Goal: Task Accomplishment & Management: Complete application form

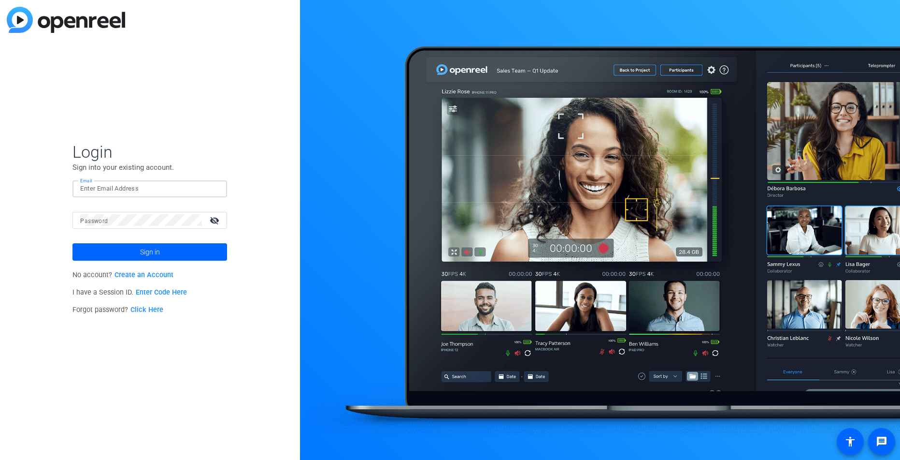
click at [125, 189] on input "Email" at bounding box center [149, 189] width 139 height 12
type input "[PERSON_NAME][EMAIL_ADDRESS][DOMAIN_NAME]"
click at [72, 243] on button "Sign in" at bounding box center [149, 251] width 155 height 17
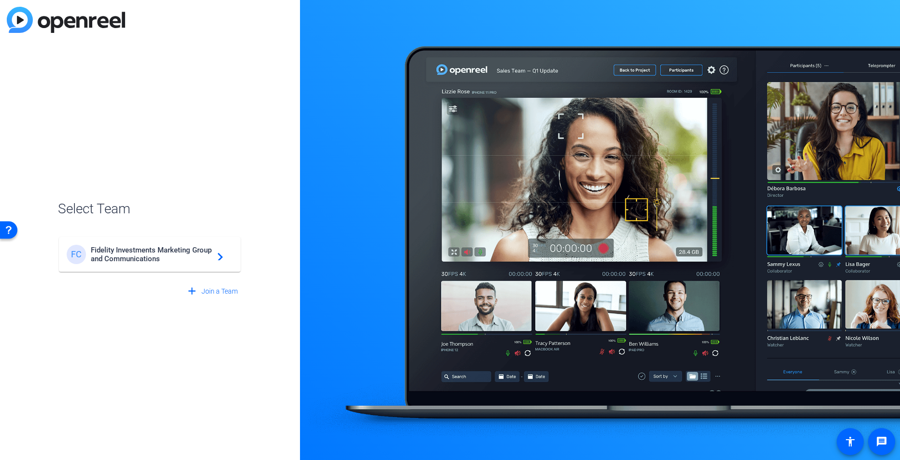
click at [146, 260] on span "Fidelity Investments Marketing Group and Communications" at bounding box center [151, 253] width 121 height 17
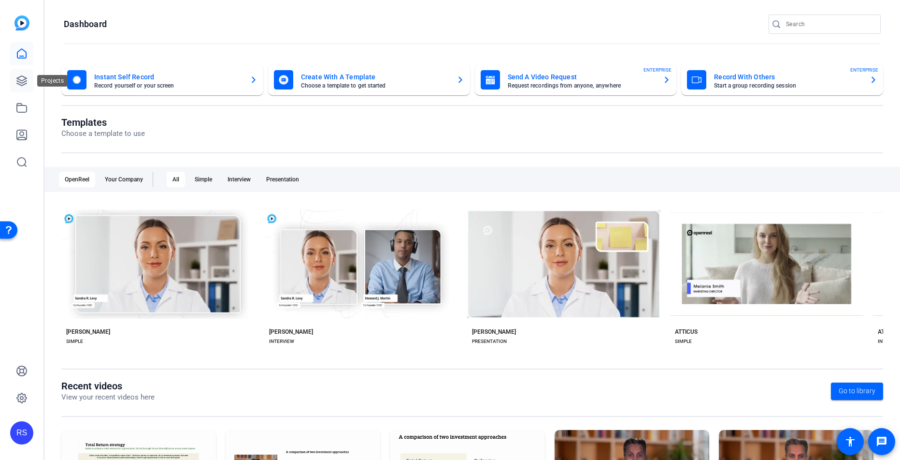
click at [20, 83] on icon at bounding box center [22, 81] width 12 height 12
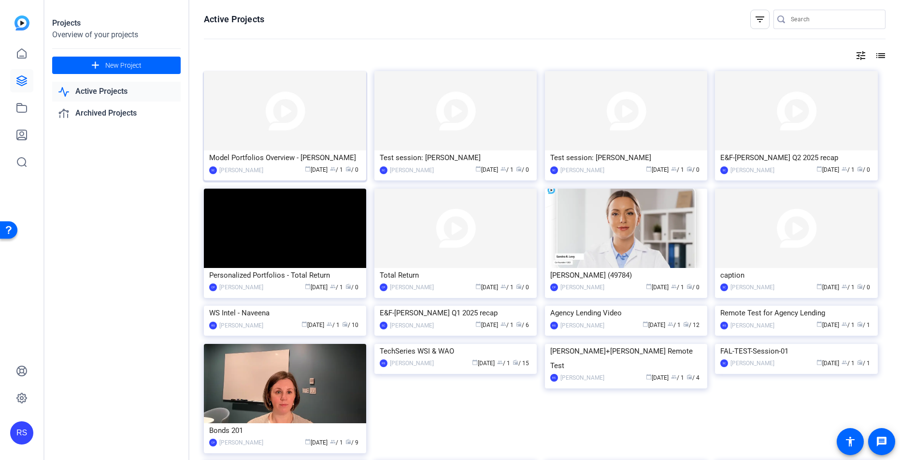
click at [287, 126] on img at bounding box center [285, 110] width 162 height 79
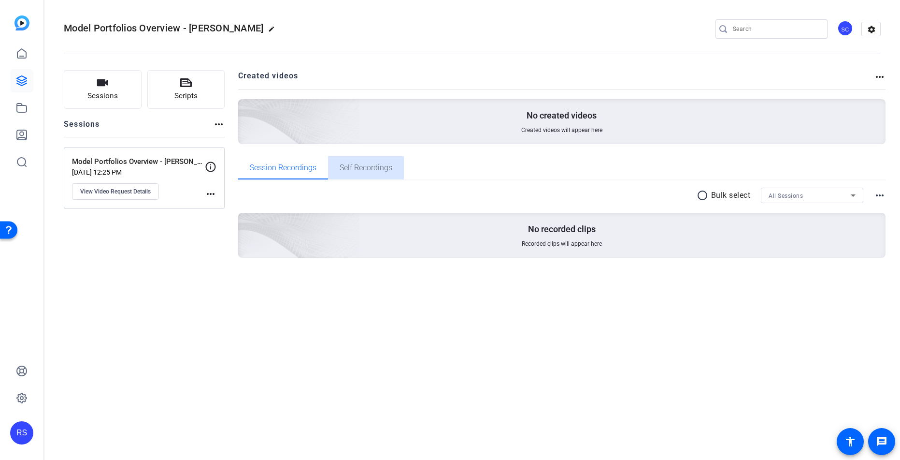
click at [364, 171] on span "Self Recordings" at bounding box center [366, 168] width 53 height 8
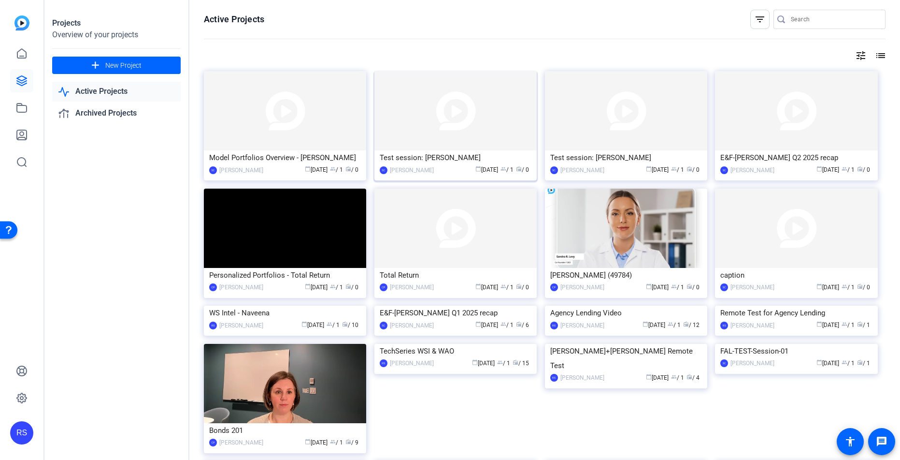
click at [431, 128] on img at bounding box center [455, 110] width 162 height 79
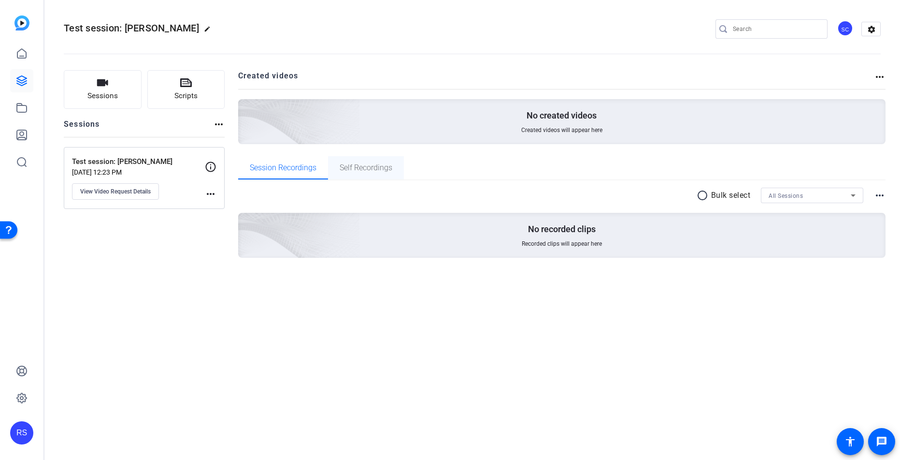
click at [362, 167] on span "Self Recordings" at bounding box center [366, 168] width 53 height 8
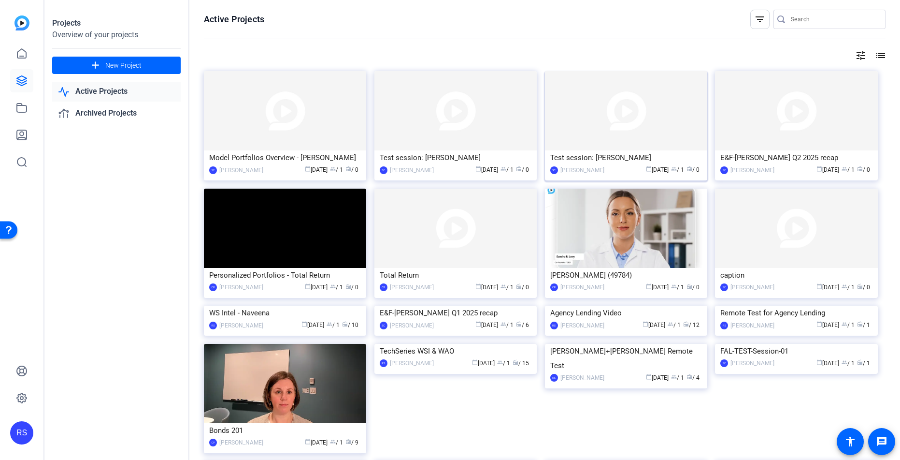
click at [610, 116] on img at bounding box center [626, 110] width 162 height 79
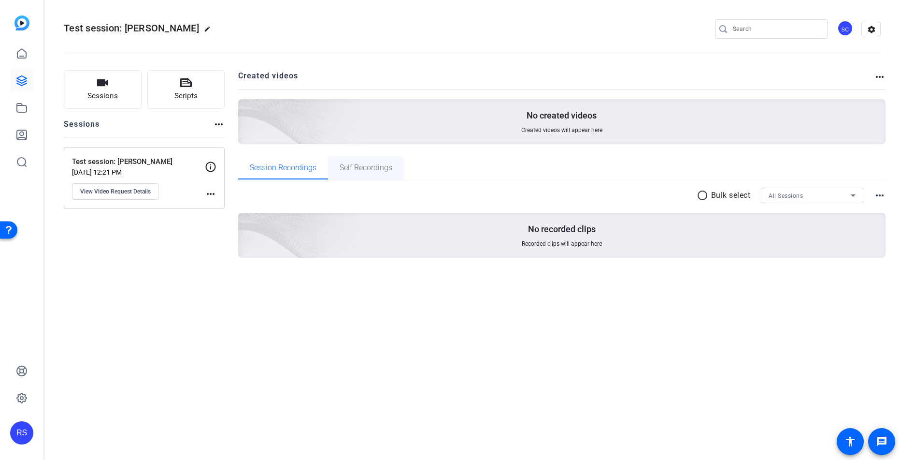
click at [377, 170] on span "Self Recordings" at bounding box center [366, 168] width 53 height 8
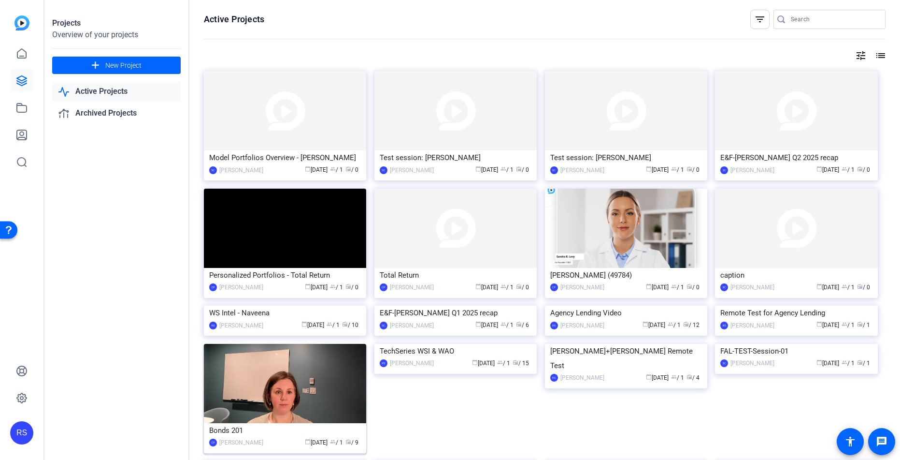
click at [290, 123] on img at bounding box center [285, 110] width 162 height 79
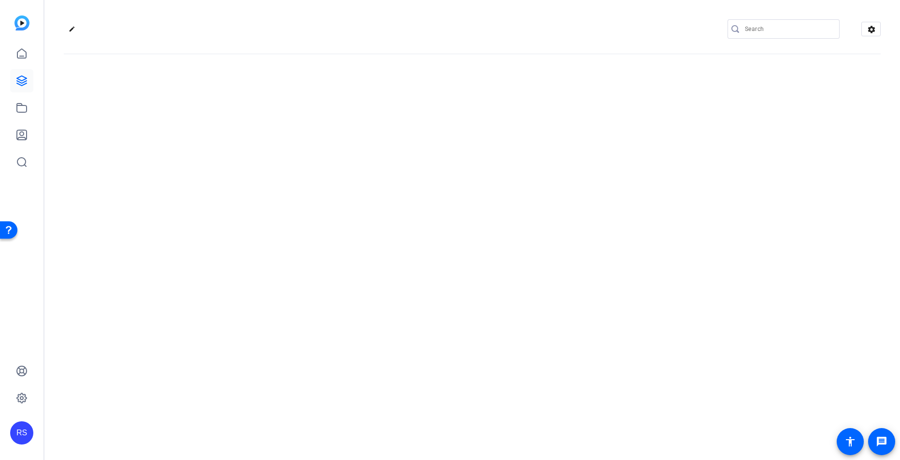
click at [290, 123] on div "edit settings" at bounding box center [472, 230] width 856 height 460
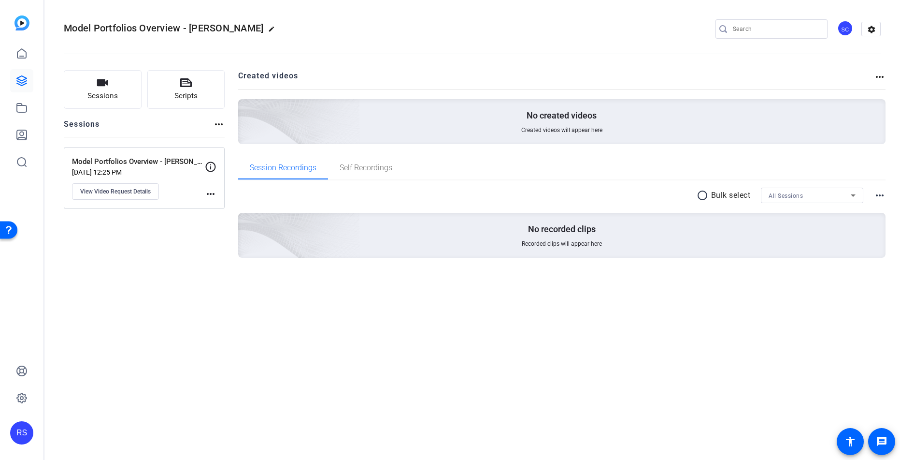
click at [187, 267] on div "Sessions Scripts Sessions more_horiz Model Portfolios Overview - [PERSON_NAME] …" at bounding box center [144, 179] width 161 height 218
click at [217, 164] on div "Model Portfolios Overview - [PERSON_NAME] [DATE] 12:25 PM View Video Request De…" at bounding box center [144, 178] width 161 height 62
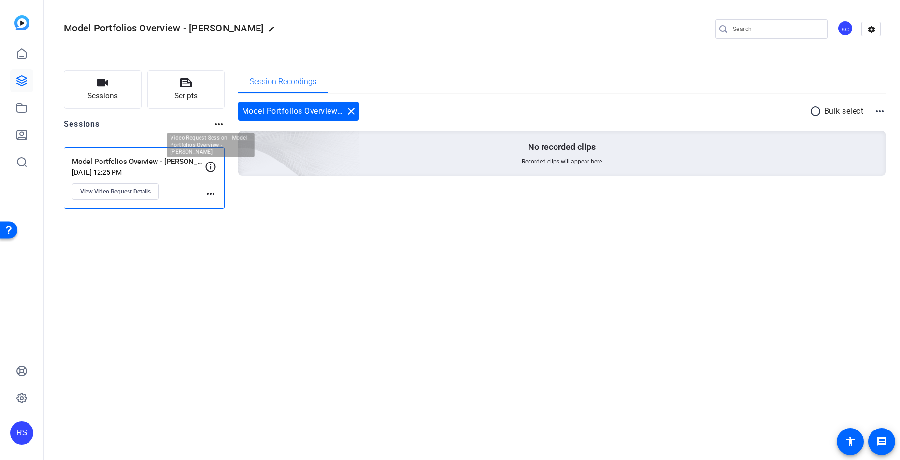
click at [211, 166] on icon at bounding box center [211, 166] width 10 height 10
click at [211, 196] on mat-icon "more_horiz" at bounding box center [211, 194] width 12 height 12
click at [303, 303] on div at bounding box center [450, 230] width 900 height 460
click at [349, 109] on mat-icon "close" at bounding box center [351, 111] width 12 height 12
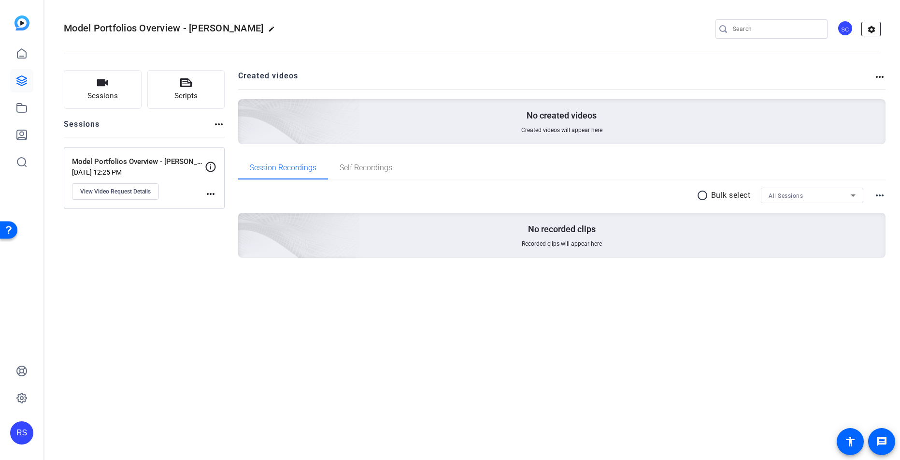
click at [874, 29] on mat-icon "settings" at bounding box center [871, 29] width 19 height 14
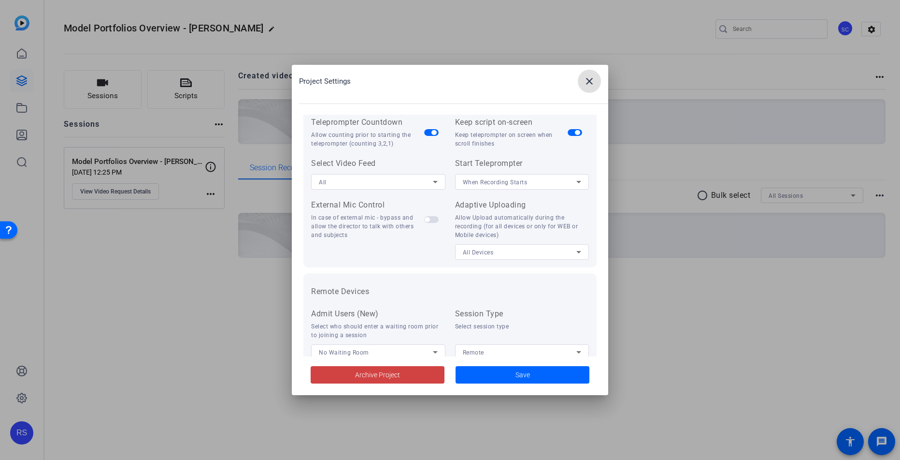
scroll to position [200, 0]
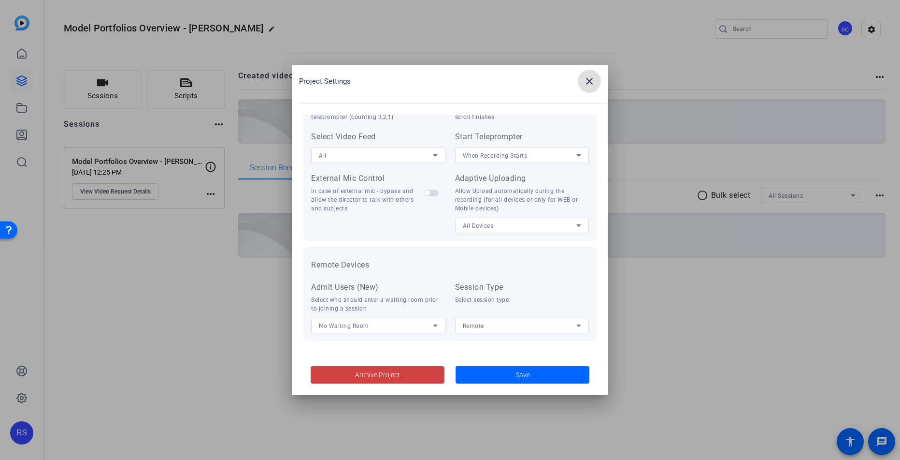
click at [590, 81] on mat-icon "close" at bounding box center [590, 81] width 12 height 12
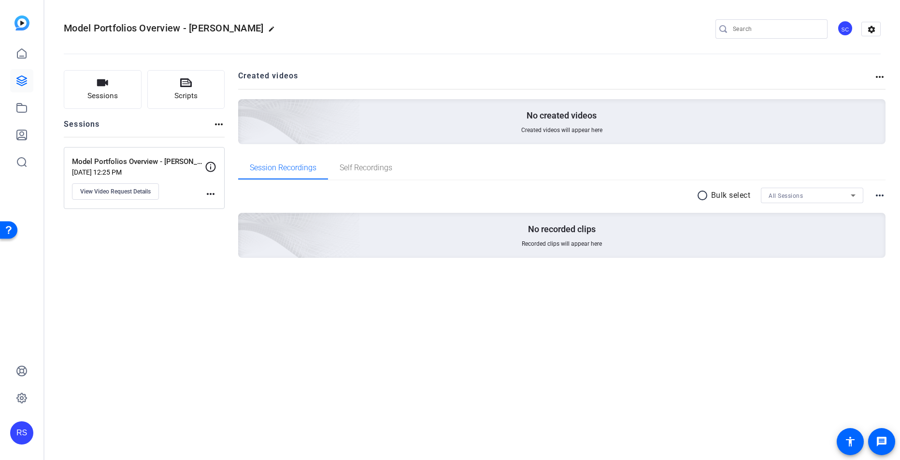
click at [881, 76] on mat-icon "more_horiz" at bounding box center [880, 77] width 12 height 12
click at [878, 195] on div at bounding box center [450, 230] width 900 height 460
click at [880, 195] on mat-icon "more_horiz" at bounding box center [880, 195] width 12 height 12
click at [699, 310] on div at bounding box center [450, 230] width 900 height 460
click at [179, 90] on span "Scripts" at bounding box center [185, 95] width 23 height 11
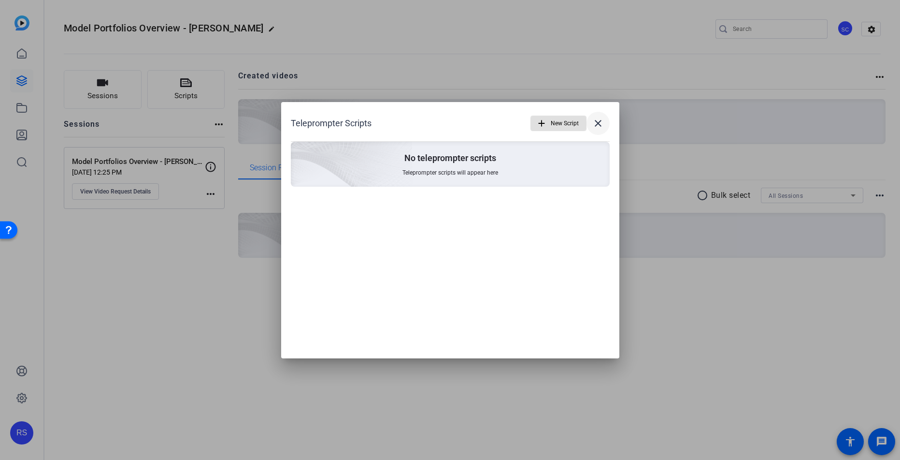
click at [599, 120] on mat-icon "close" at bounding box center [598, 123] width 12 height 12
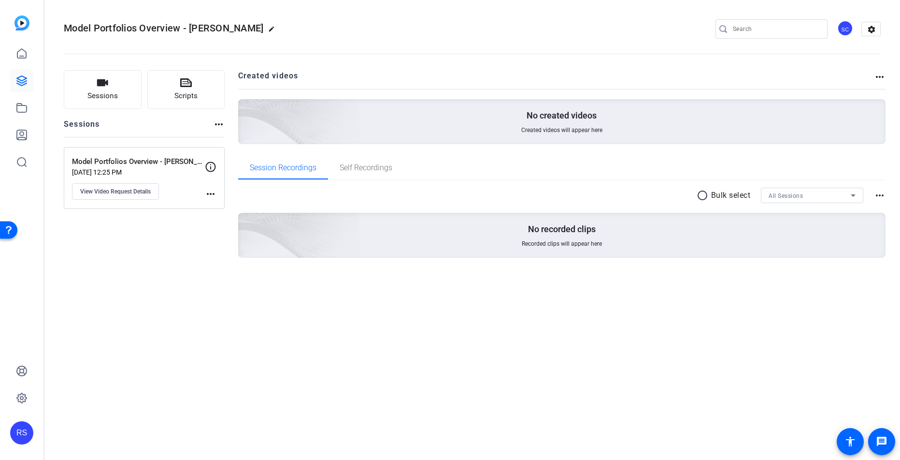
click at [217, 122] on mat-icon "more_horiz" at bounding box center [219, 124] width 12 height 12
click at [161, 285] on div at bounding box center [450, 230] width 900 height 460
click at [209, 194] on mat-icon "more_horiz" at bounding box center [211, 194] width 12 height 12
click at [193, 253] on div at bounding box center [450, 230] width 900 height 460
click at [210, 192] on mat-icon "more_horiz" at bounding box center [211, 194] width 12 height 12
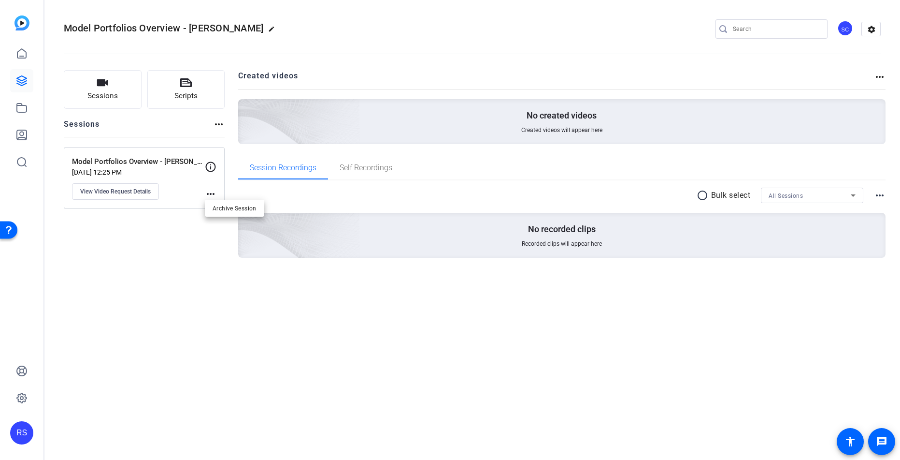
click at [171, 229] on div at bounding box center [450, 230] width 900 height 460
click at [21, 103] on icon at bounding box center [22, 107] width 10 height 9
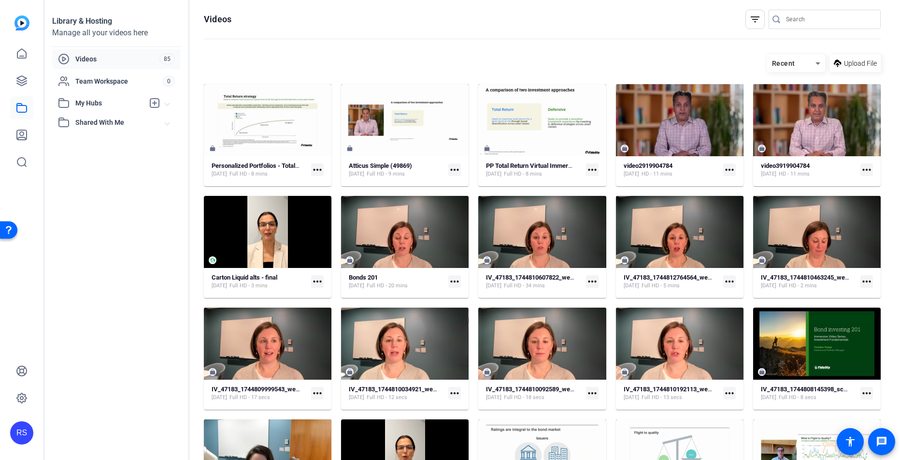
click at [103, 101] on span "My Hubs" at bounding box center [109, 103] width 69 height 10
click at [103, 56] on span "Videos" at bounding box center [117, 59] width 84 height 10
click at [97, 59] on span "Videos" at bounding box center [117, 59] width 84 height 10
click at [20, 80] on icon at bounding box center [22, 81] width 10 height 10
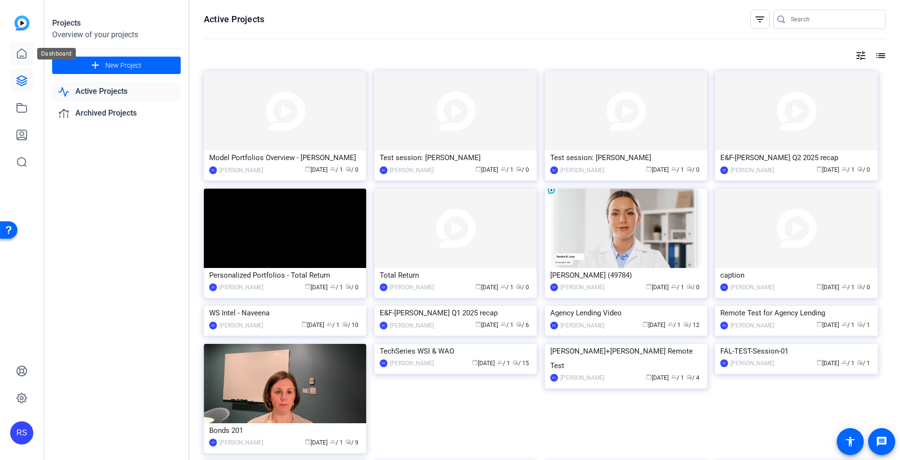
click at [21, 54] on icon at bounding box center [22, 54] width 12 height 12
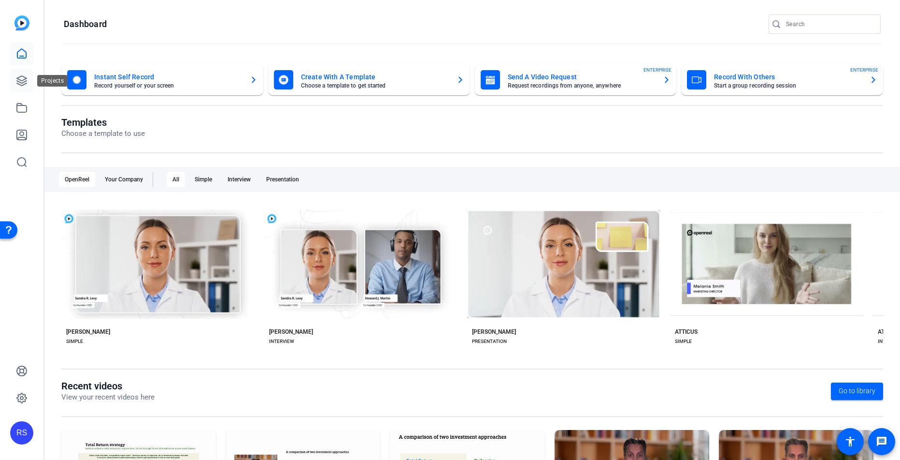
click at [21, 78] on icon at bounding box center [22, 81] width 12 height 12
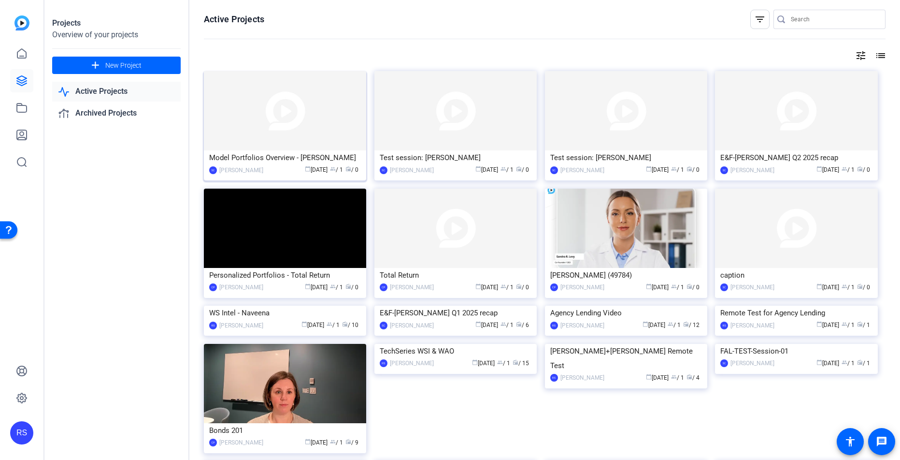
click at [312, 145] on img at bounding box center [285, 110] width 162 height 79
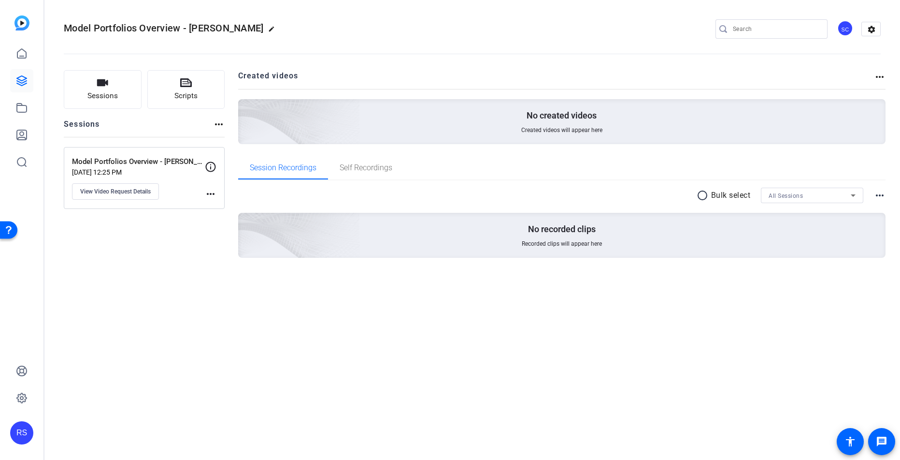
click at [849, 32] on div "SC" at bounding box center [845, 28] width 16 height 16
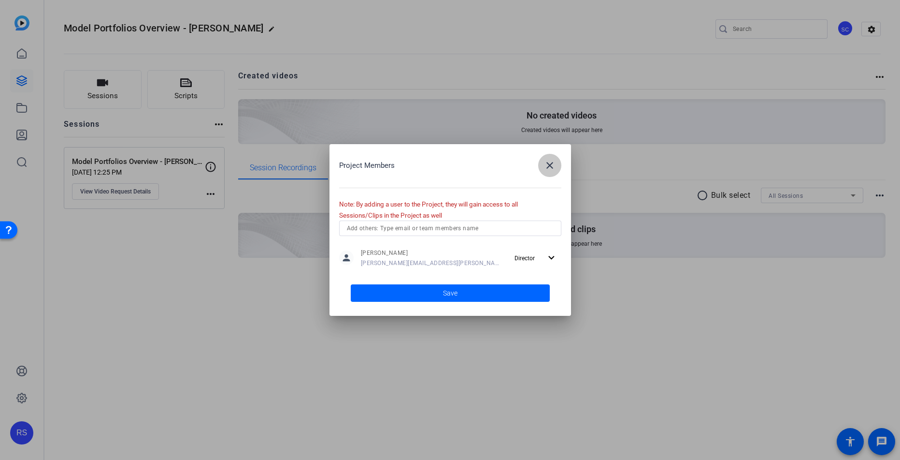
click at [553, 163] on mat-icon "close" at bounding box center [550, 165] width 12 height 12
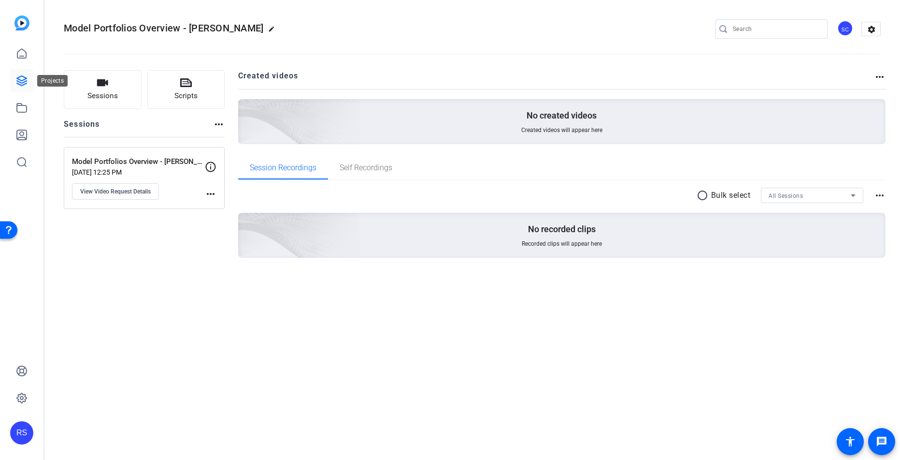
click at [23, 83] on icon at bounding box center [22, 81] width 12 height 12
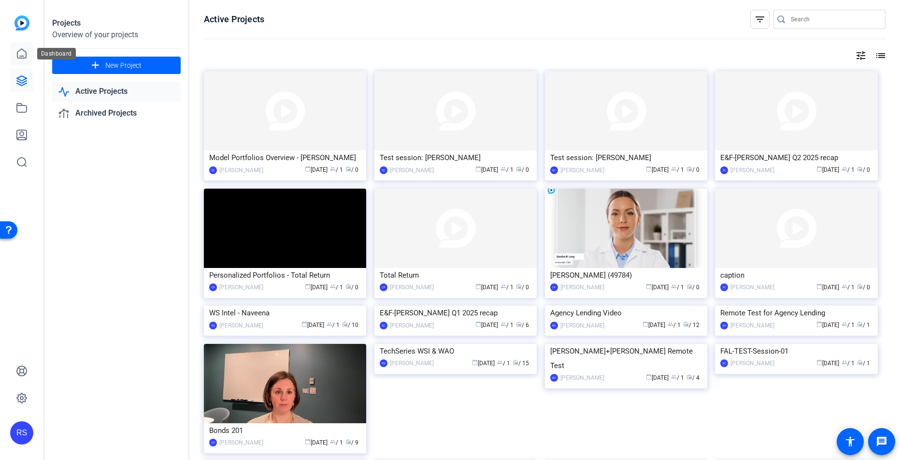
click at [20, 52] on icon at bounding box center [22, 54] width 12 height 12
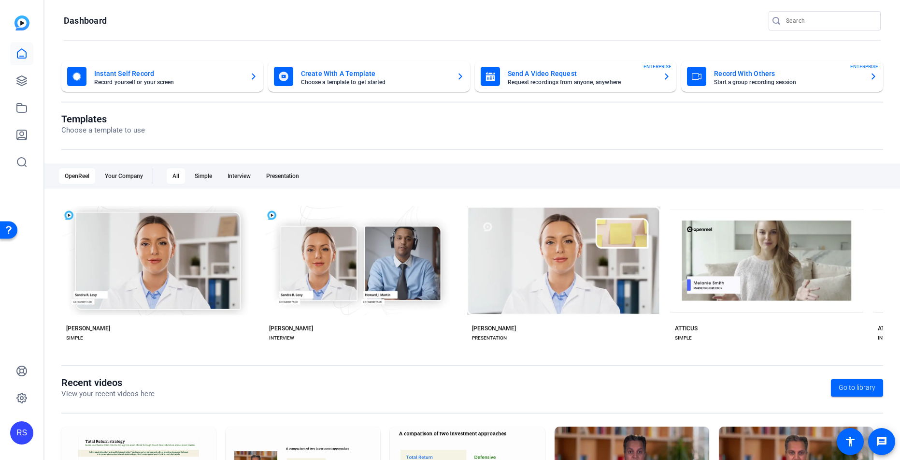
click at [535, 81] on mat-card-subtitle "Request recordings from anyone, anywhere" at bounding box center [582, 82] width 148 height 6
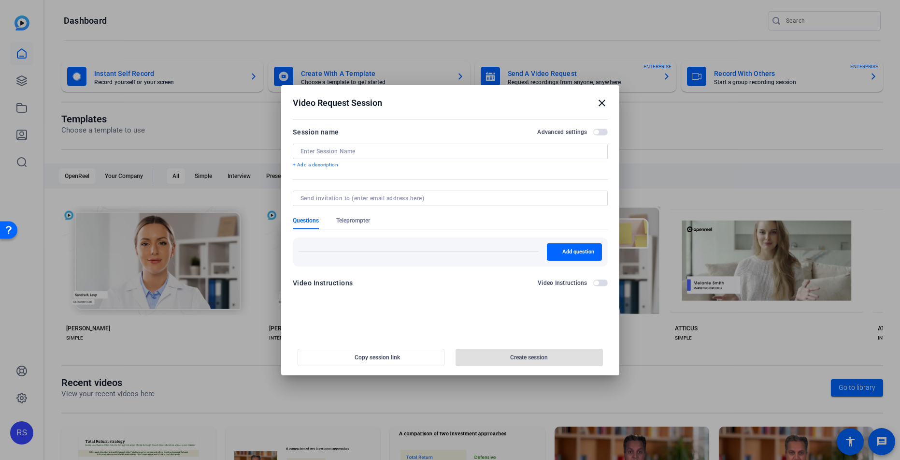
scroll to position [4, 0]
click at [385, 151] on input at bounding box center [451, 151] width 300 height 8
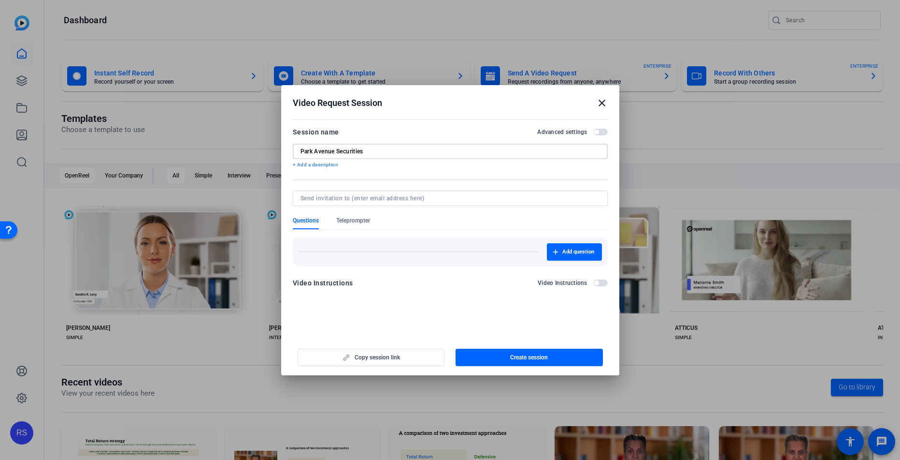
type input "Park Avenue Securities"
drag, startPoint x: 597, startPoint y: 132, endPoint x: 607, endPoint y: 132, distance: 10.6
click at [607, 132] on button "Advanced settings" at bounding box center [600, 132] width 14 height 7
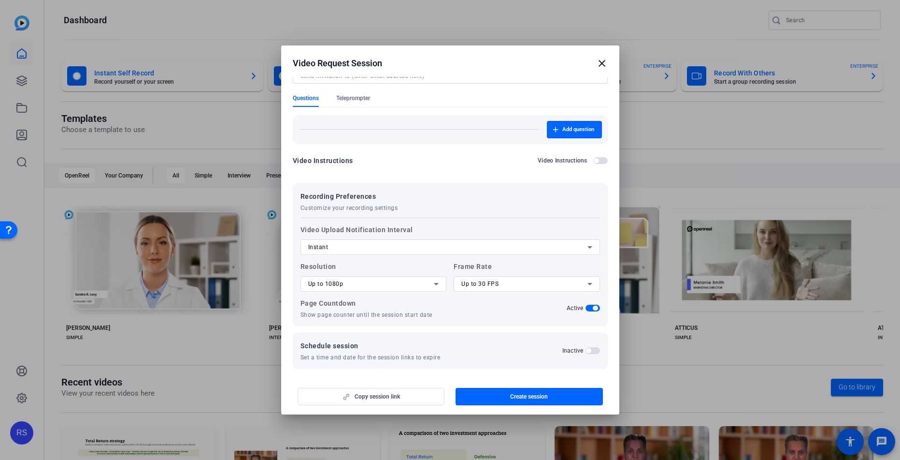
scroll to position [86, 0]
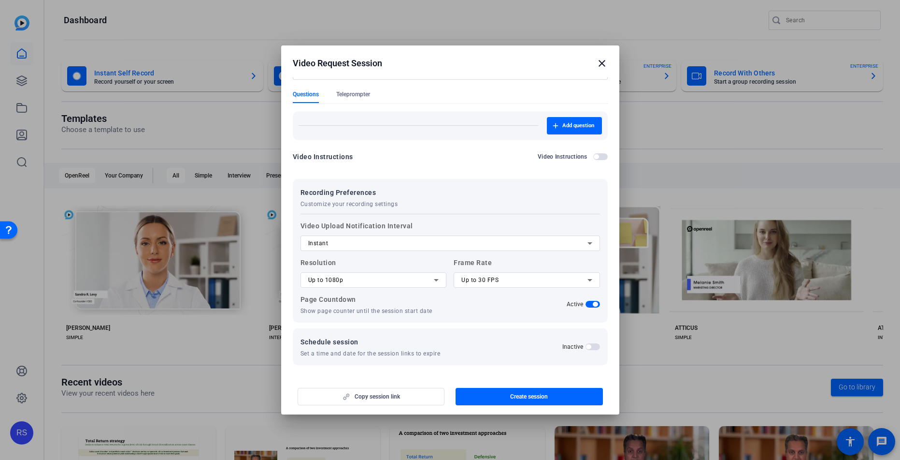
click at [591, 243] on icon at bounding box center [590, 243] width 5 height 2
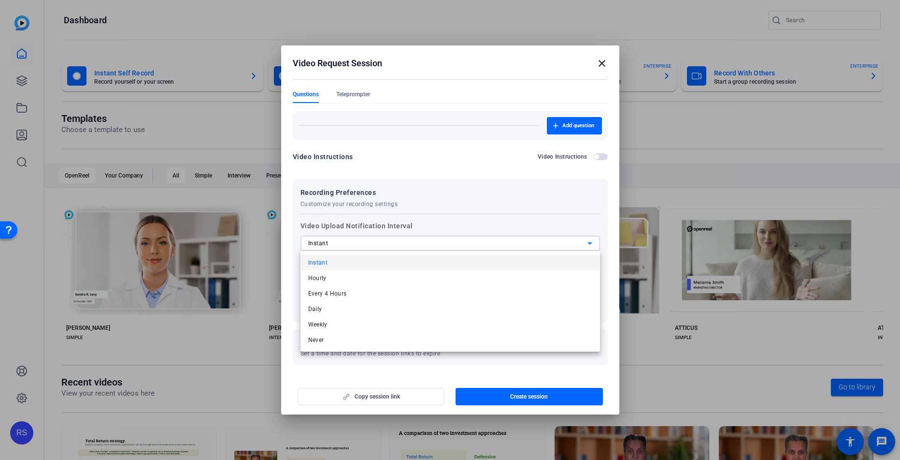
click at [586, 224] on div at bounding box center [450, 230] width 900 height 460
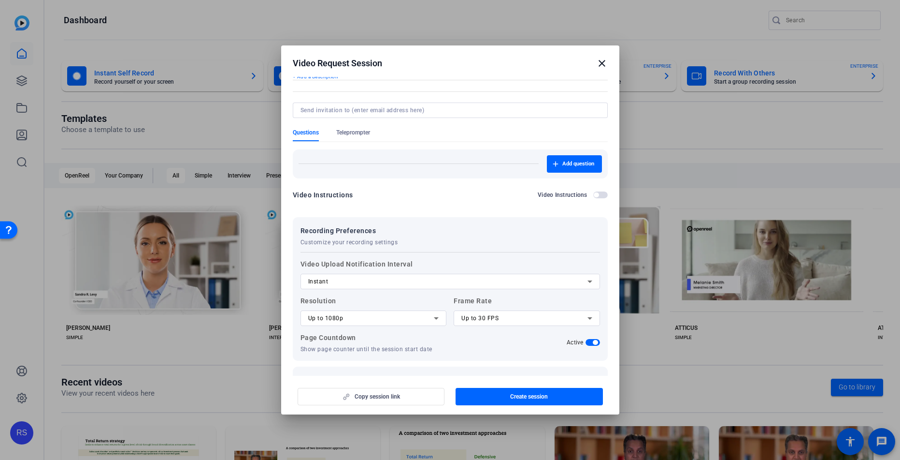
scroll to position [0, 0]
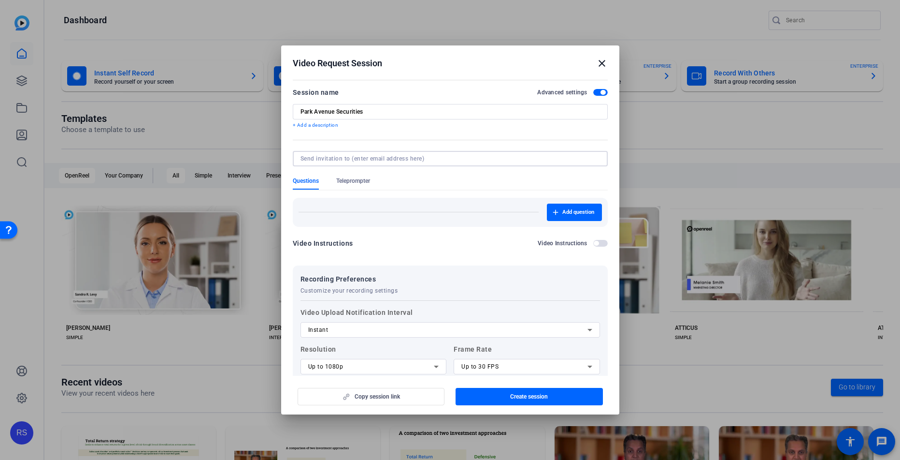
click at [314, 158] on input at bounding box center [449, 159] width 296 height 8
paste input "[PERSON_NAME][EMAIL_ADDRESS][PERSON_NAME][DOMAIN_NAME]"
type input "[PERSON_NAME][EMAIL_ADDRESS][PERSON_NAME][DOMAIN_NAME]"
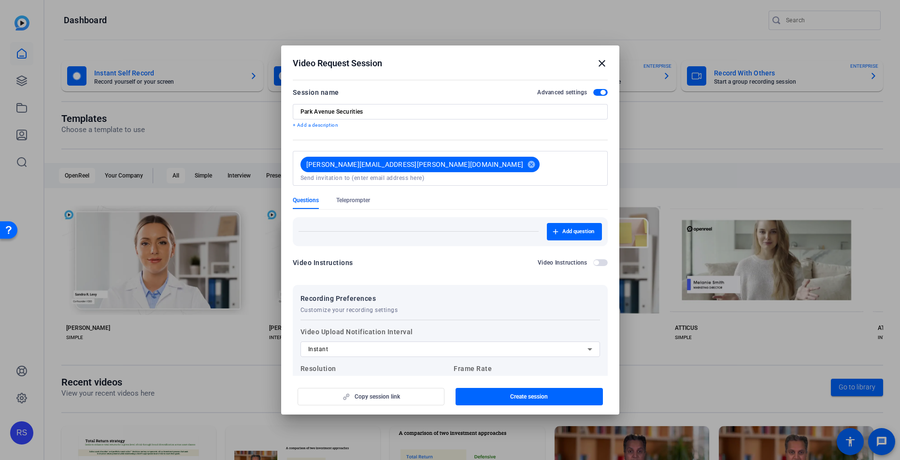
click at [602, 63] on mat-icon "close" at bounding box center [602, 63] width 12 height 12
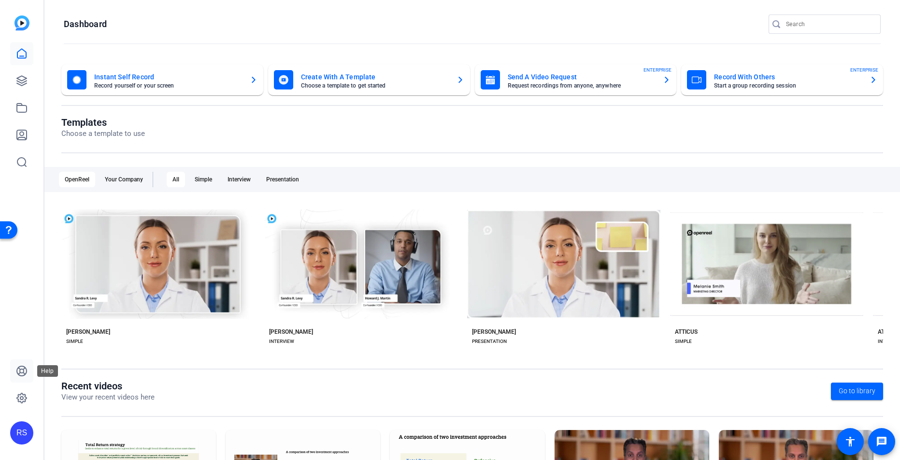
click at [23, 372] on icon at bounding box center [22, 371] width 10 height 10
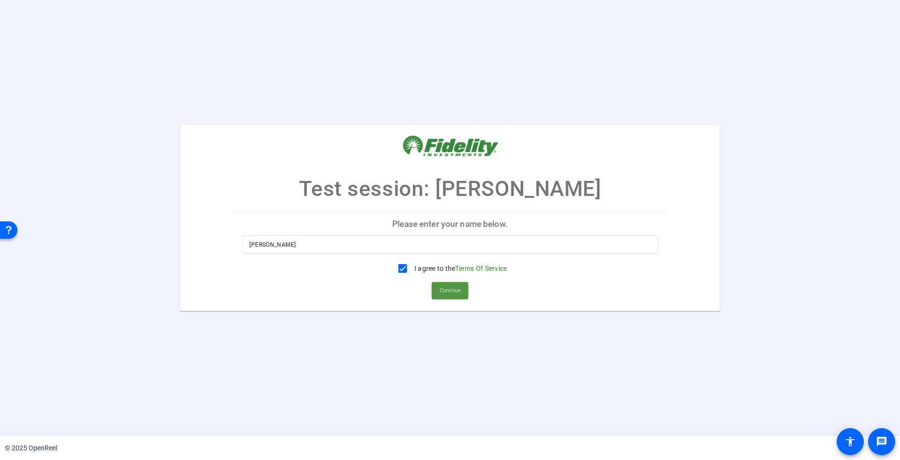
click at [450, 290] on span "Continue" at bounding box center [450, 290] width 21 height 14
